Goal: Information Seeking & Learning: Learn about a topic

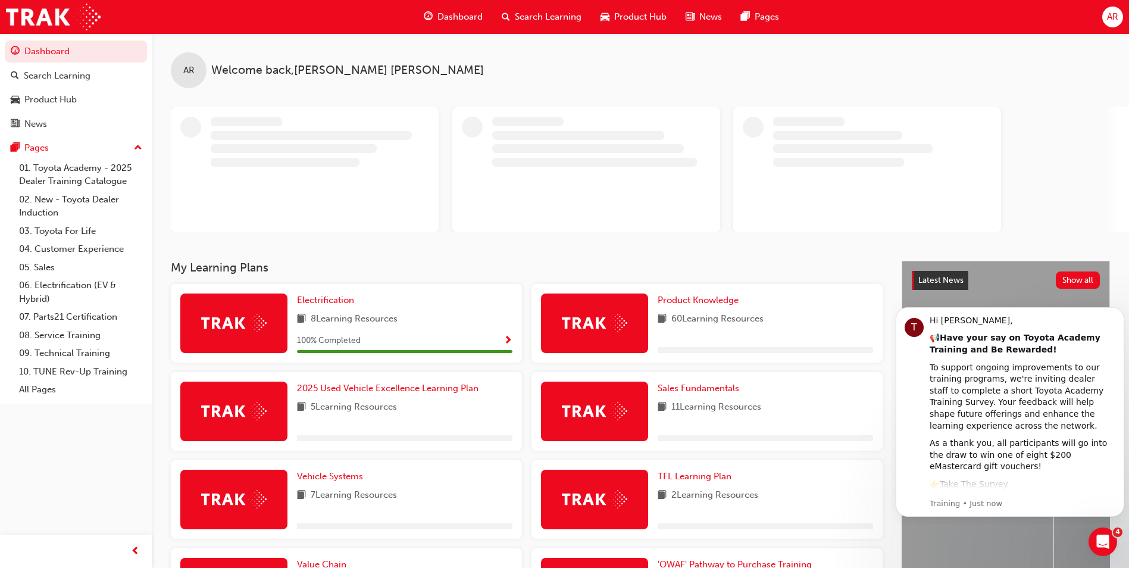
click at [236, 323] on img at bounding box center [233, 323] width 65 height 18
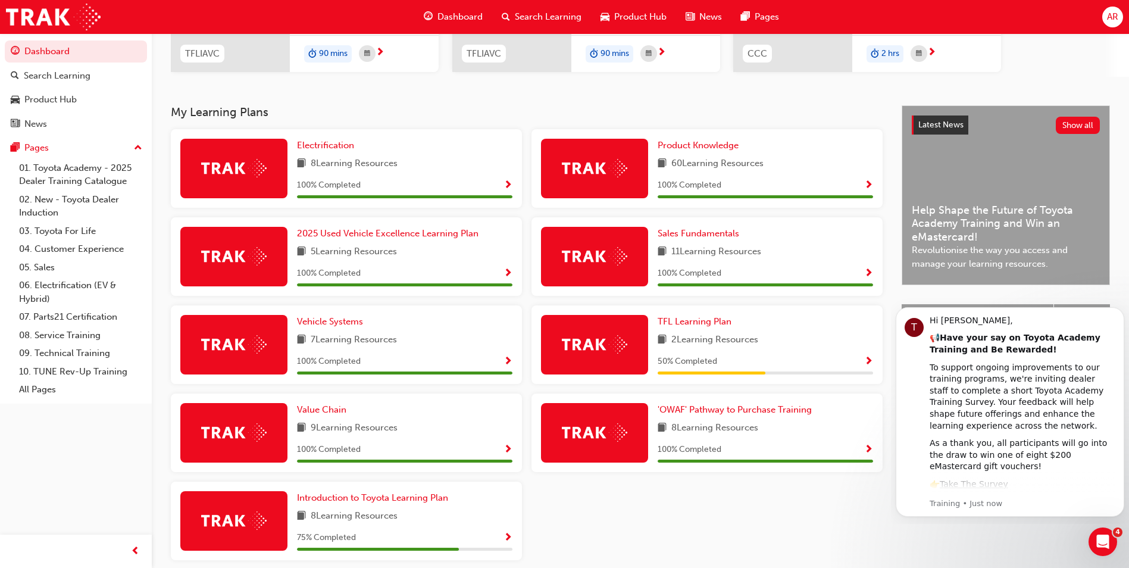
scroll to position [179, 0]
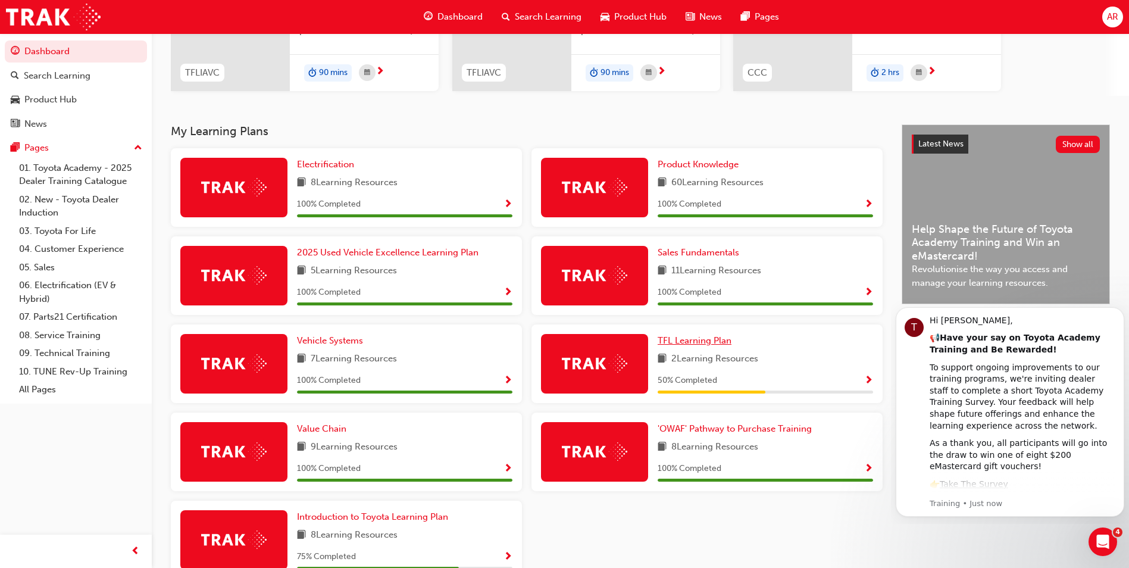
click at [704, 341] on span "TFL Learning Plan" at bounding box center [695, 340] width 74 height 11
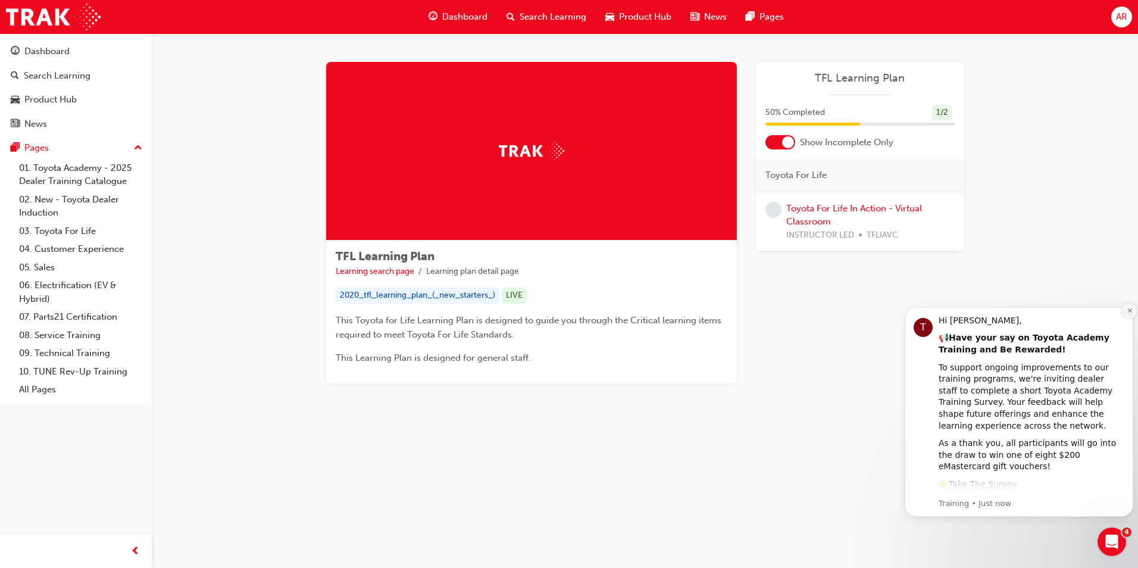
drag, startPoint x: 1131, startPoint y: 311, endPoint x: 2035, endPoint y: 608, distance: 951.5
click at [1131, 311] on icon "Dismiss notification" at bounding box center [1129, 310] width 4 height 4
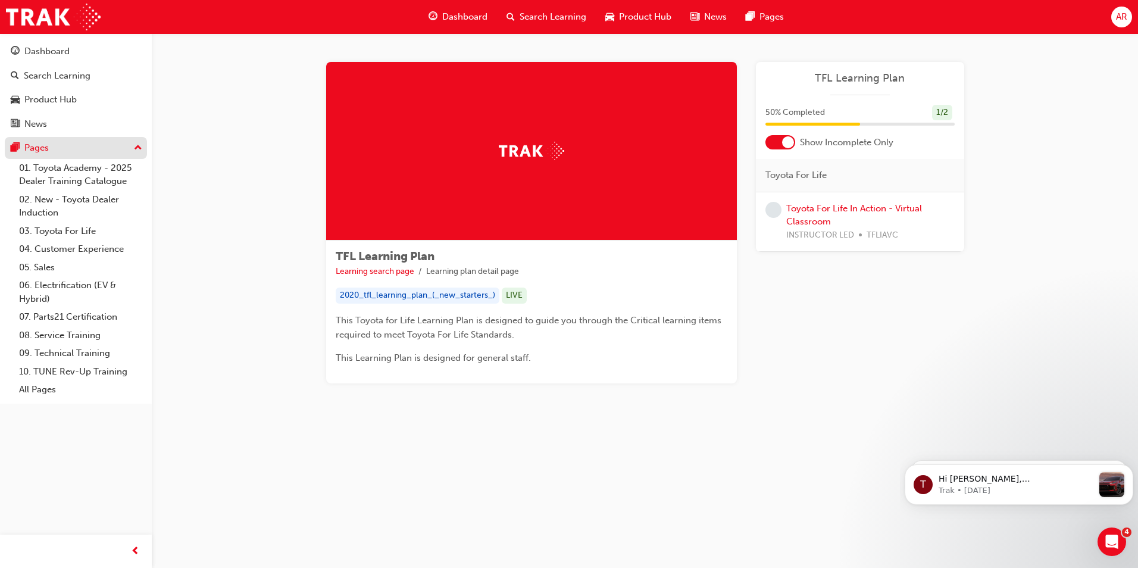
click at [49, 144] on div "Pages" at bounding box center [76, 147] width 130 height 15
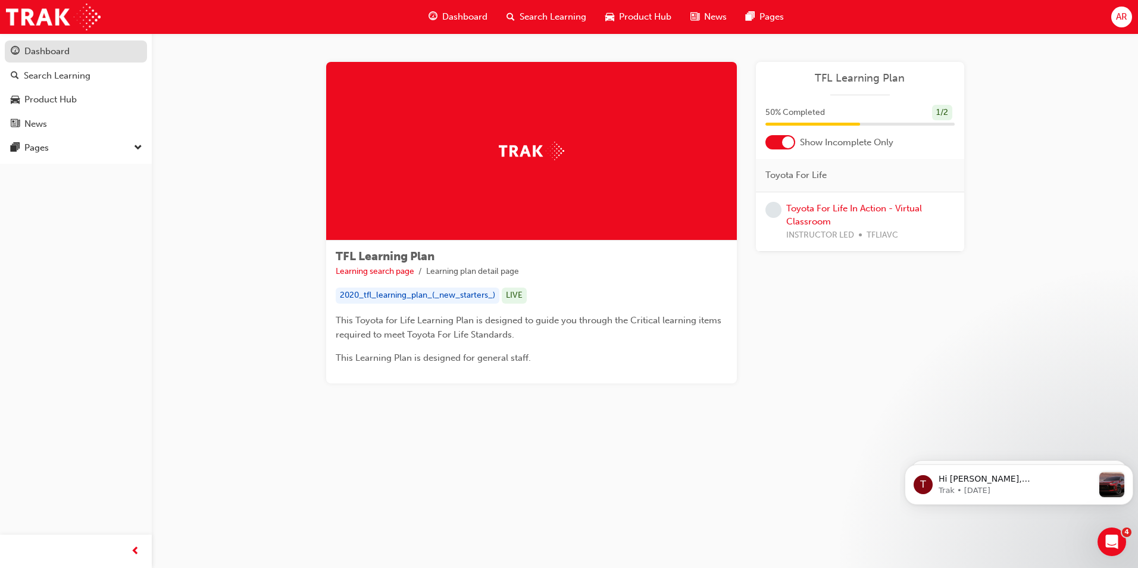
click at [46, 57] on div "Dashboard" at bounding box center [46, 52] width 45 height 14
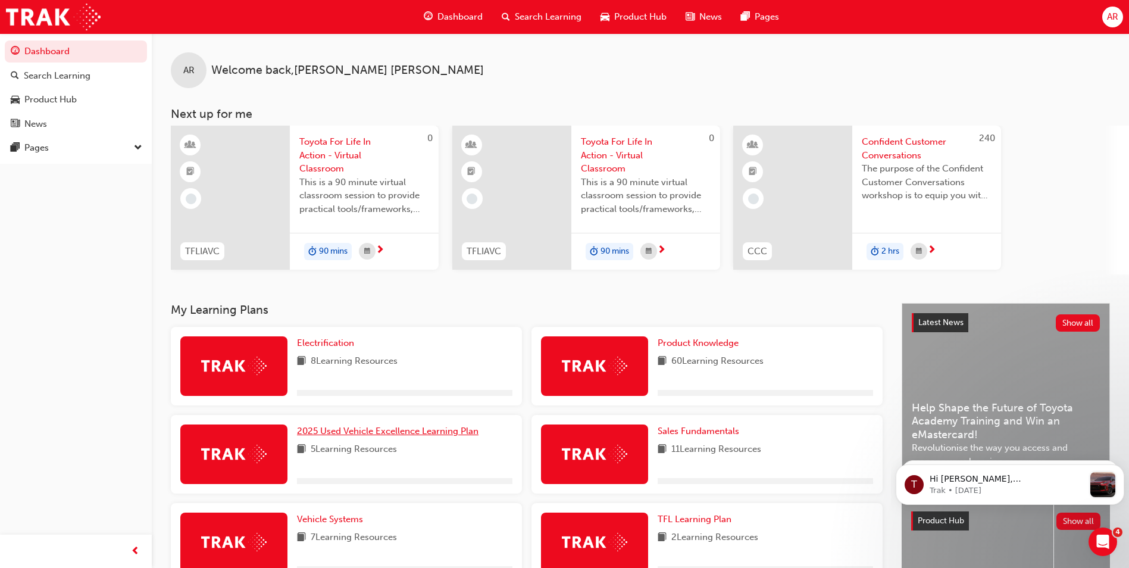
scroll to position [248, 0]
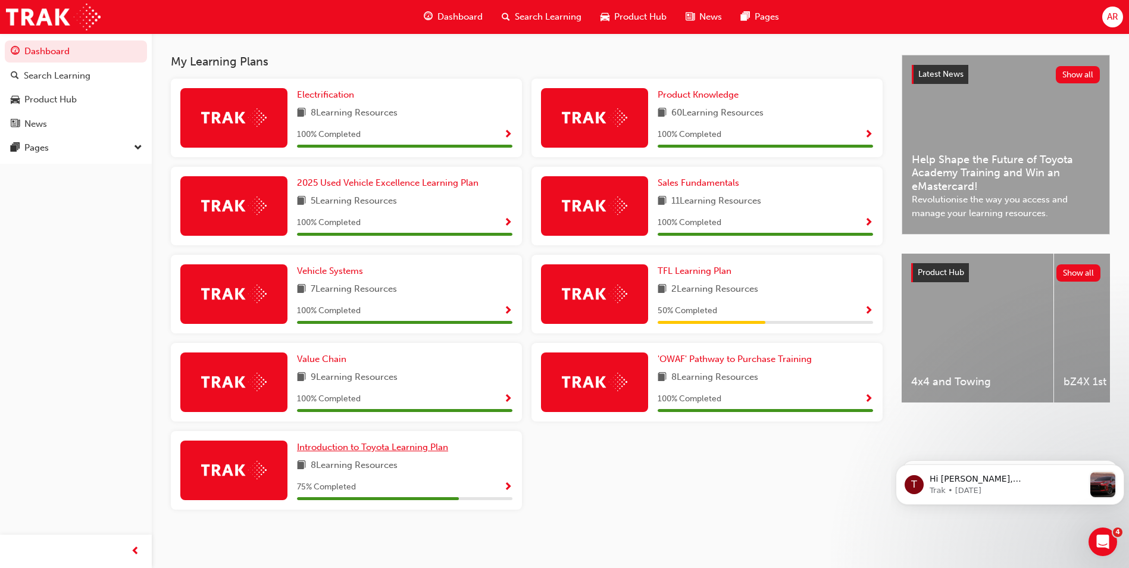
click at [411, 448] on span "Introduction to Toyota Learning Plan" at bounding box center [372, 447] width 151 height 11
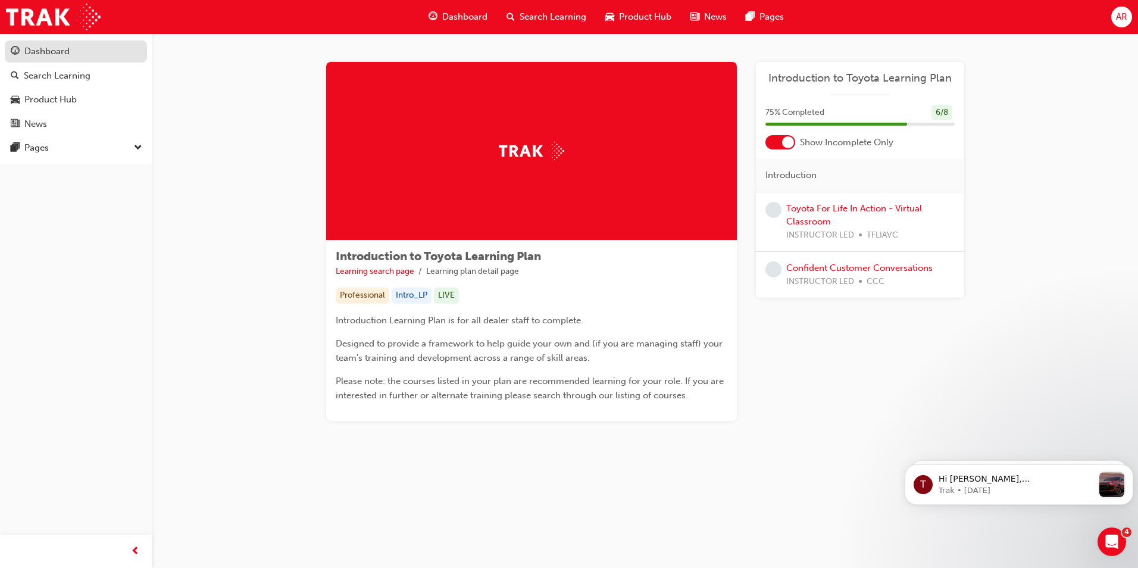
click at [28, 51] on div "Dashboard" at bounding box center [46, 52] width 45 height 14
